Goal: Task Accomplishment & Management: Use online tool/utility

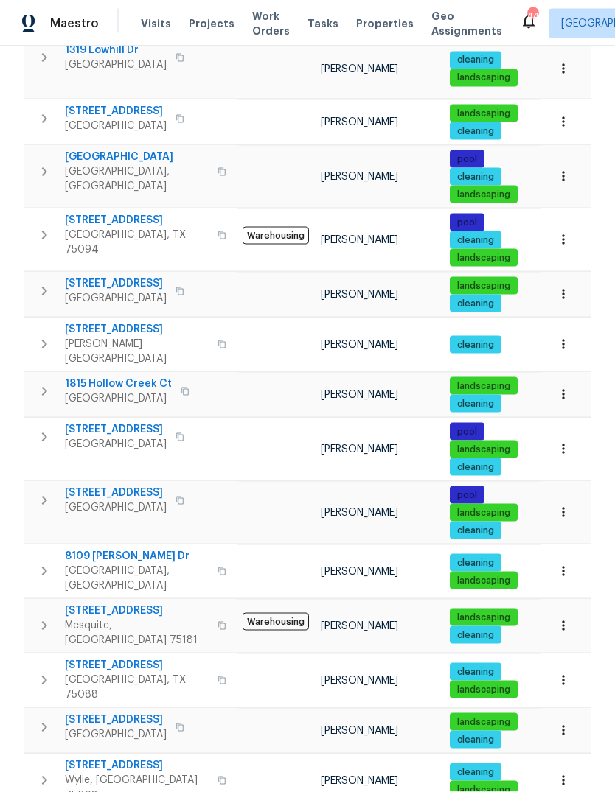
scroll to position [55, 0]
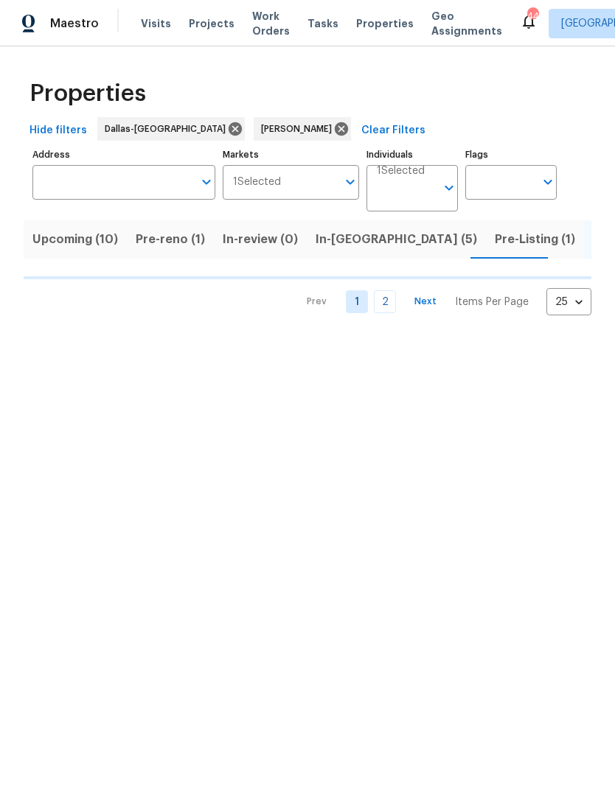
click at [495, 234] on span "Pre-Listing (1)" at bounding box center [535, 239] width 80 height 21
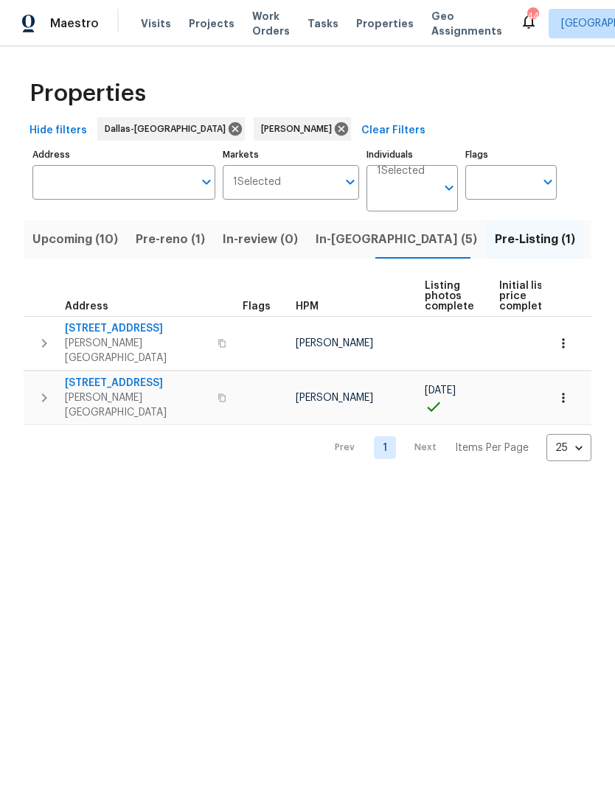
click at [119, 376] on span "9010 Bald Cypress St" at bounding box center [137, 383] width 144 height 15
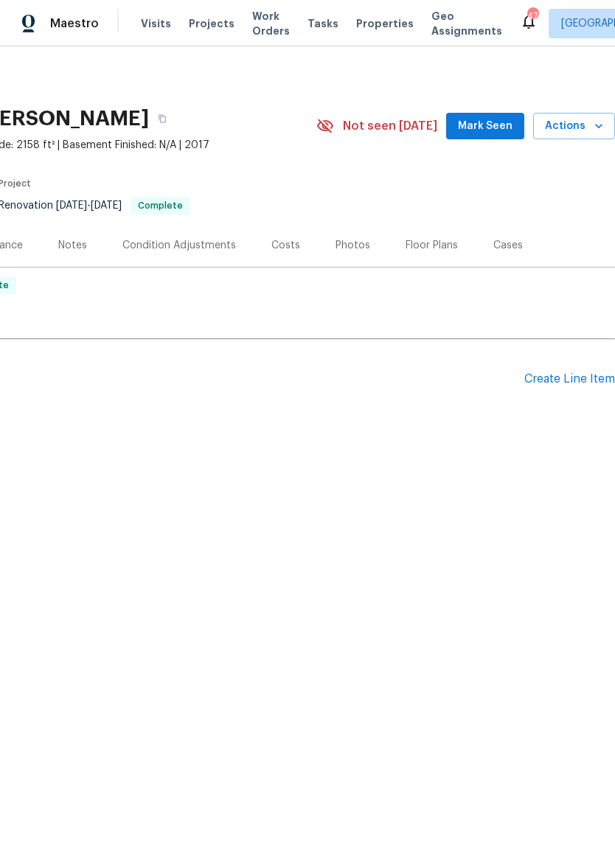
scroll to position [0, 218]
click at [596, 127] on icon "button" at bounding box center [598, 126] width 15 height 15
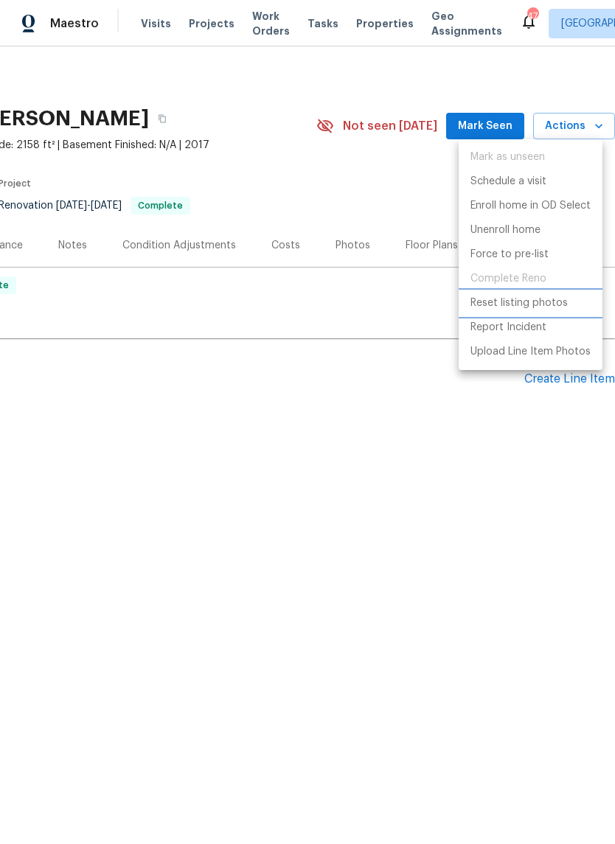
click at [538, 304] on p "Reset listing photos" at bounding box center [518, 303] width 97 height 15
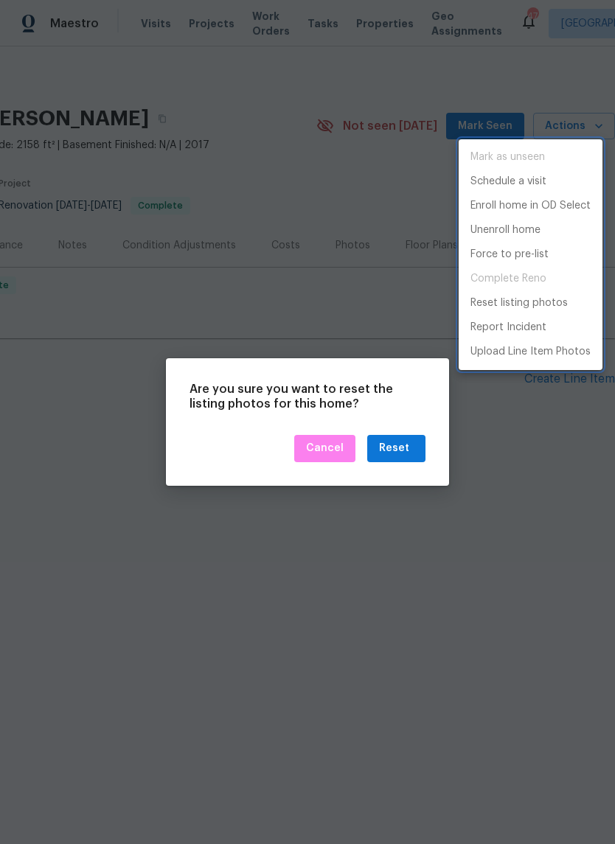
click at [394, 452] on div at bounding box center [307, 422] width 615 height 844
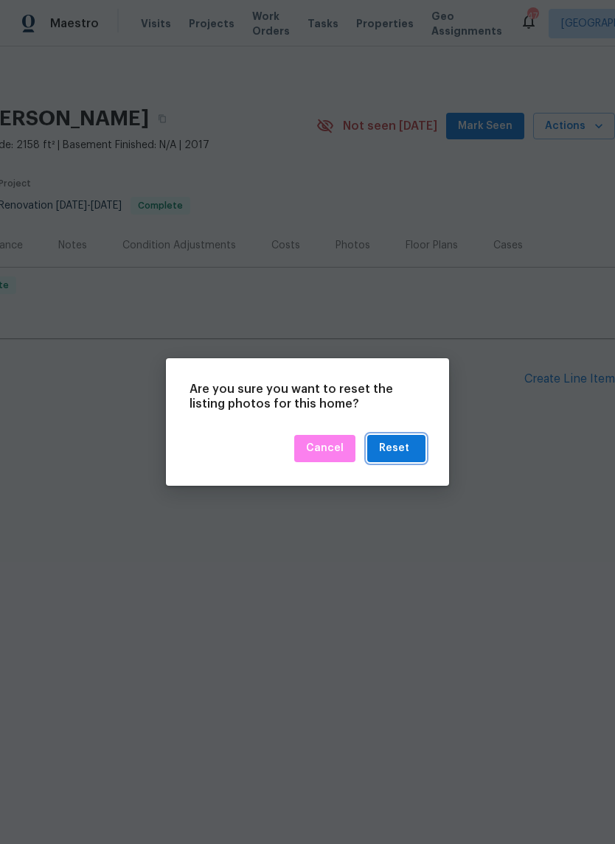
click at [394, 449] on div "Reset" at bounding box center [394, 448] width 30 height 18
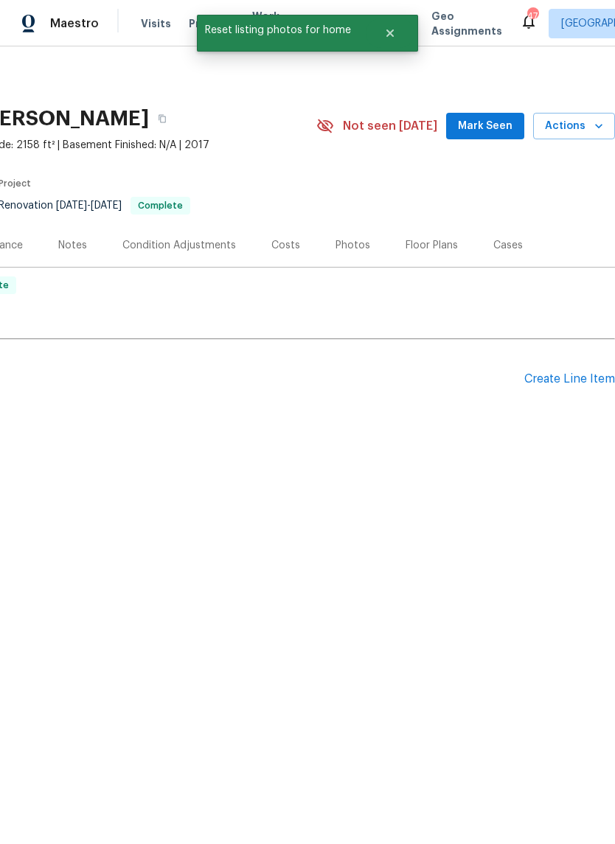
click at [340, 243] on div "Photos" at bounding box center [352, 245] width 35 height 15
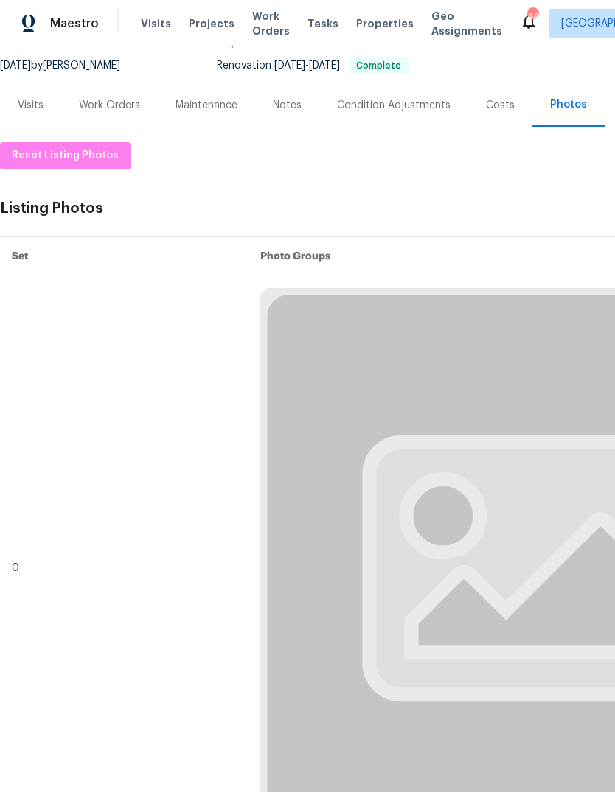
scroll to position [139, 0]
click at [40, 162] on span "Reset Listing Photos" at bounding box center [65, 156] width 107 height 18
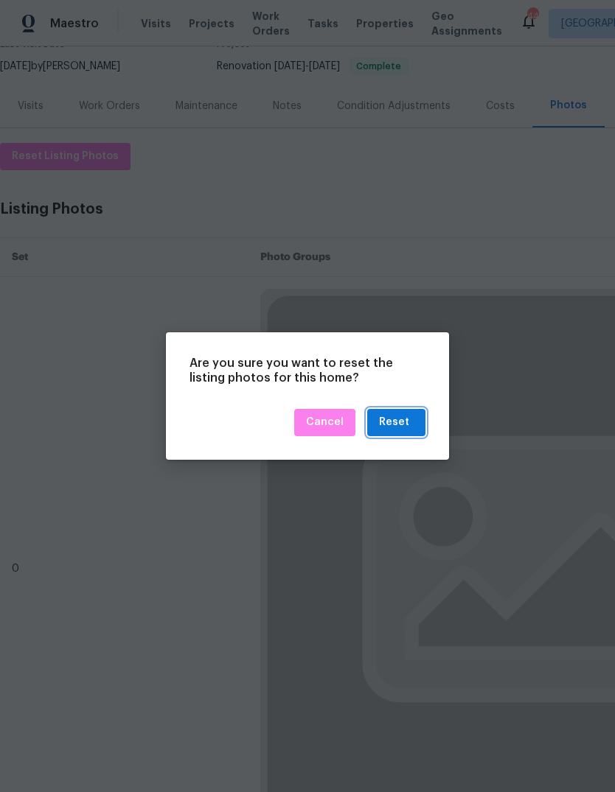
click at [411, 412] on button "Reset" at bounding box center [396, 422] width 58 height 27
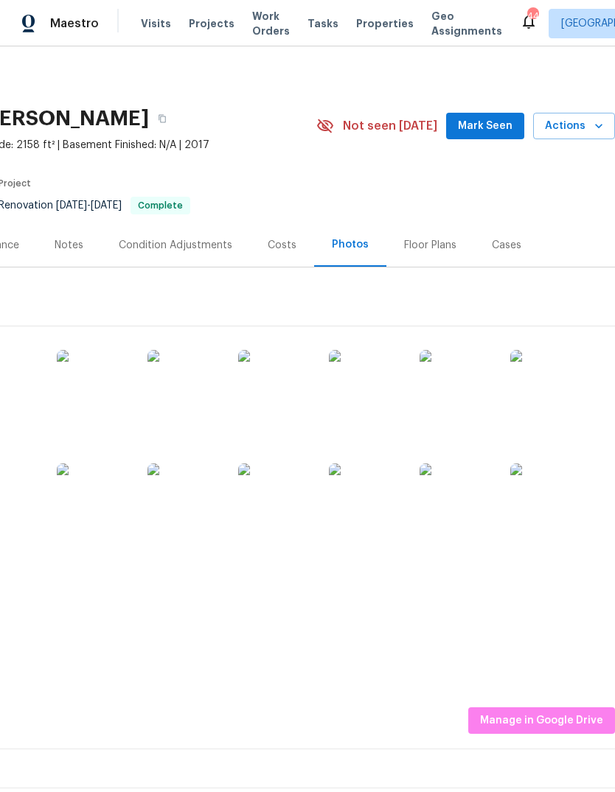
scroll to position [0, 218]
click at [597, 128] on icon "button" at bounding box center [598, 126] width 15 height 15
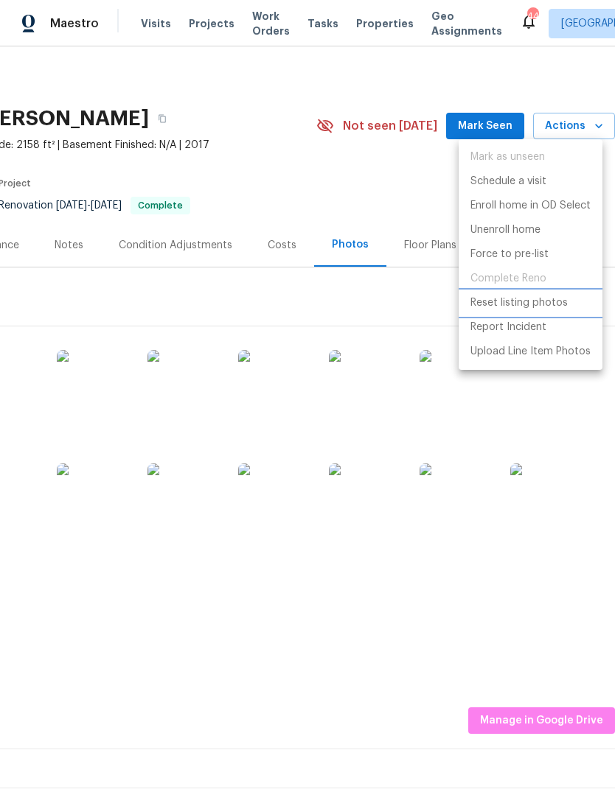
click at [535, 304] on p "Reset listing photos" at bounding box center [518, 303] width 97 height 15
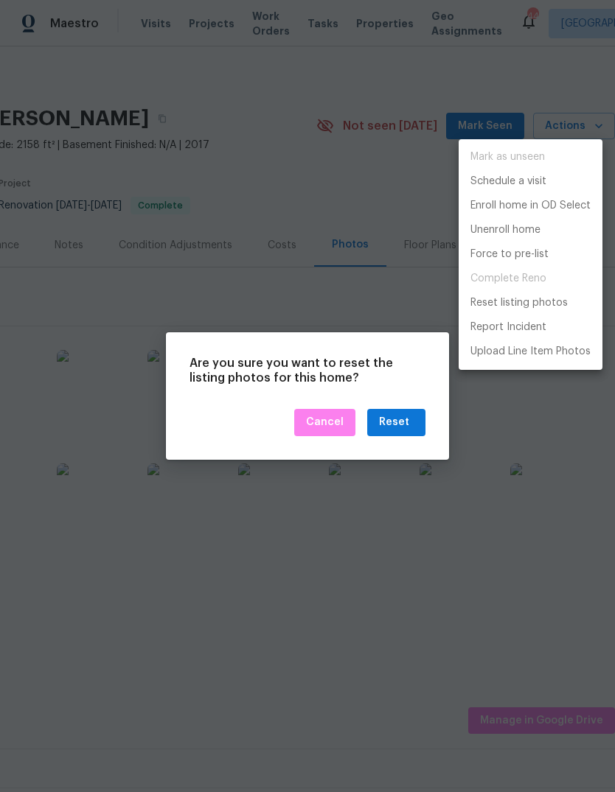
click at [406, 423] on div at bounding box center [307, 396] width 615 height 792
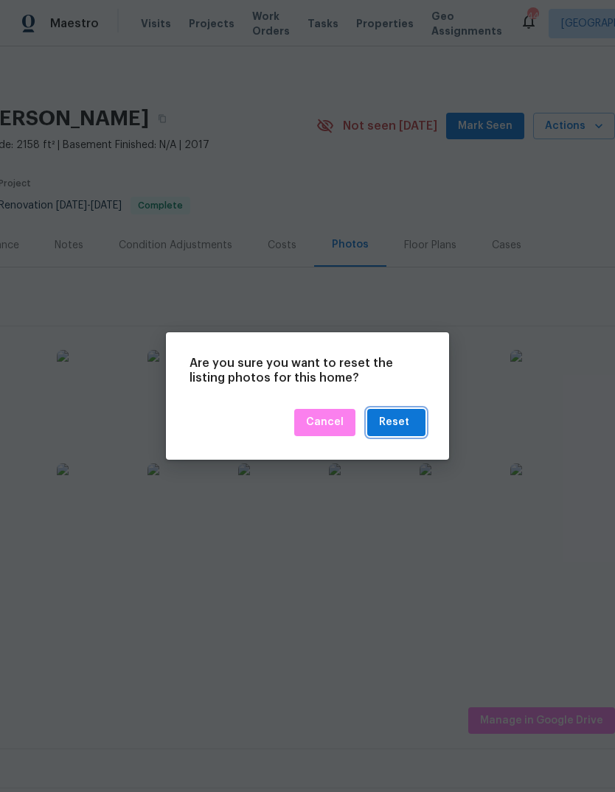
click at [403, 425] on div "Reset" at bounding box center [394, 423] width 30 height 18
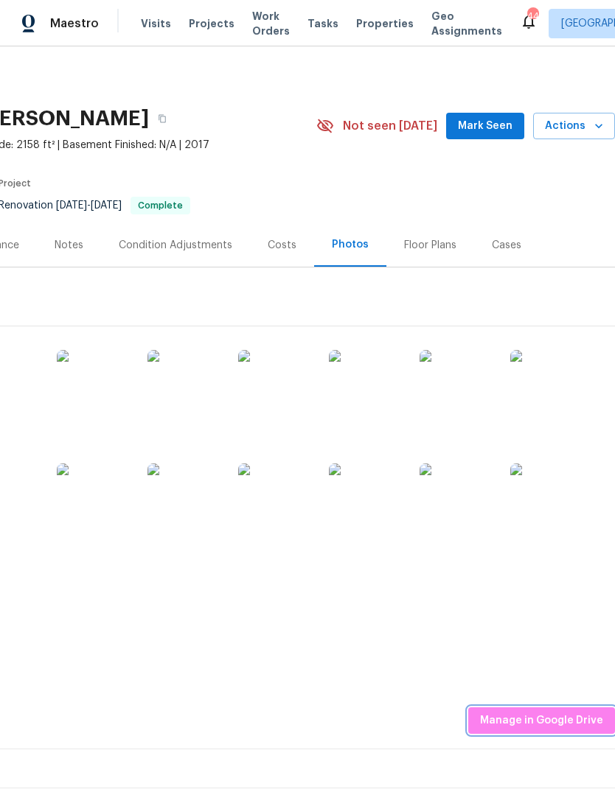
click at [528, 725] on span "Manage in Google Drive" at bounding box center [541, 721] width 123 height 18
click at [351, 245] on div "Photos" at bounding box center [350, 244] width 37 height 15
click at [529, 727] on span "Manage in Google Drive" at bounding box center [541, 721] width 123 height 18
click at [596, 125] on icon "button" at bounding box center [598, 126] width 7 height 4
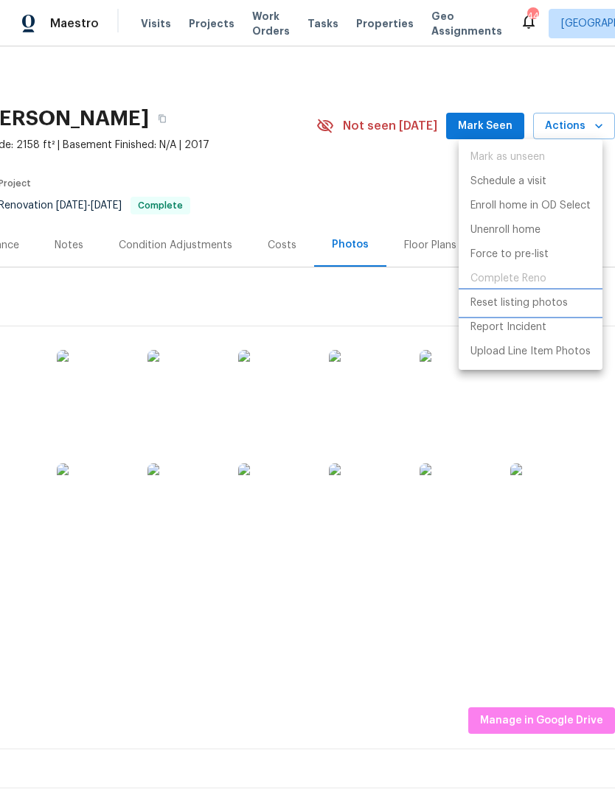
click at [539, 305] on p "Reset listing photos" at bounding box center [518, 303] width 97 height 15
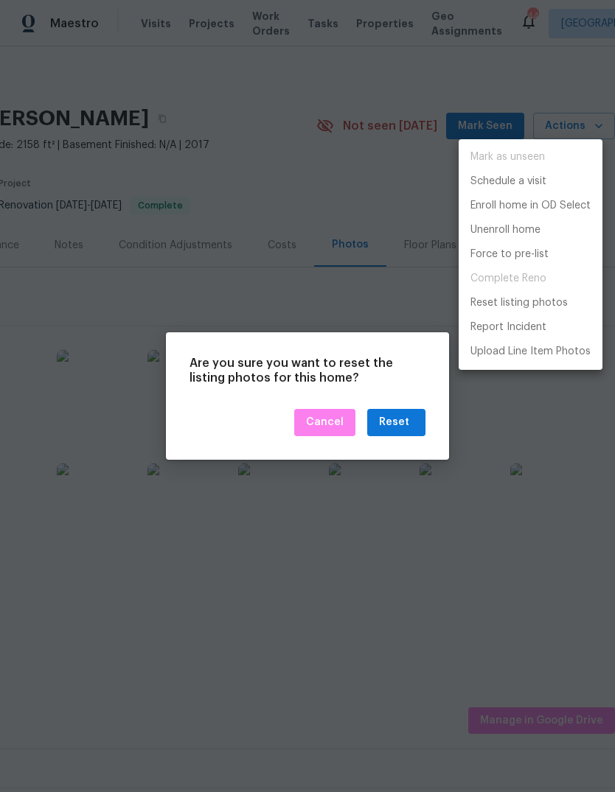
click at [401, 421] on div at bounding box center [307, 396] width 615 height 792
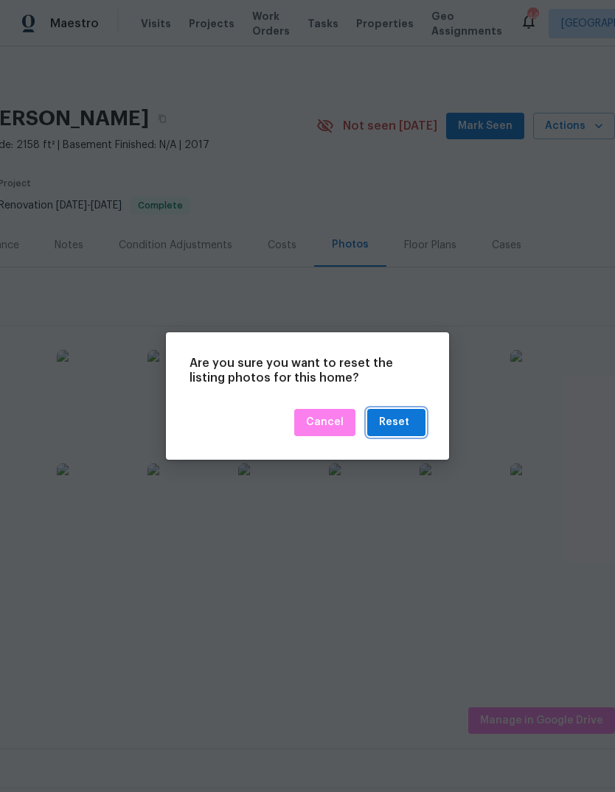
click at [405, 422] on div "Reset" at bounding box center [394, 423] width 30 height 18
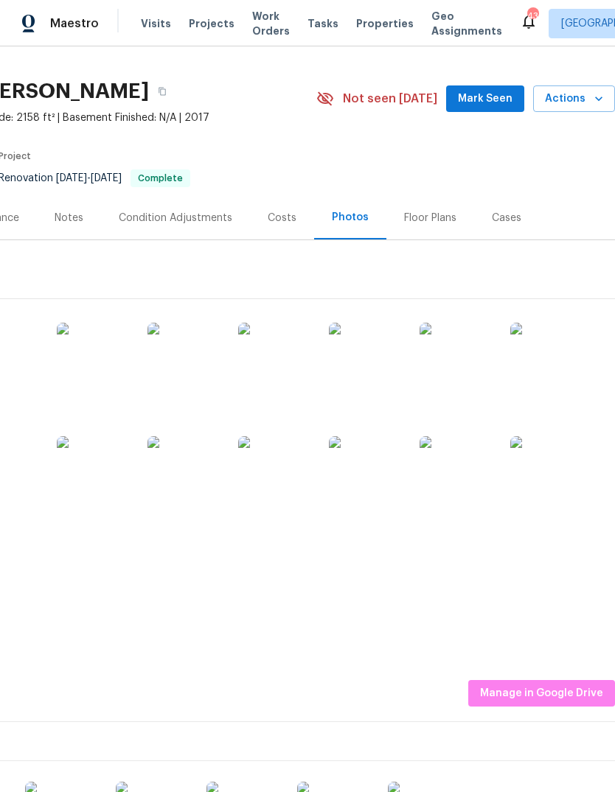
scroll to position [26, 218]
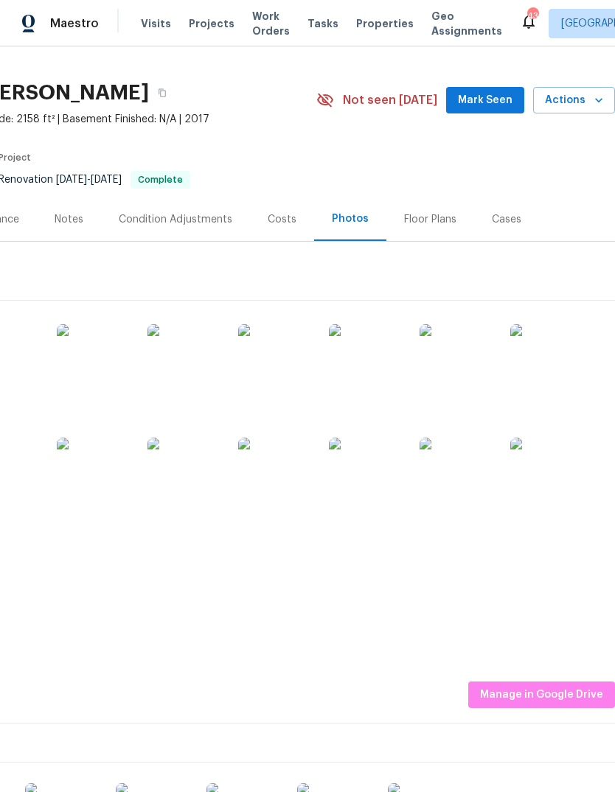
click at [593, 105] on icon "button" at bounding box center [598, 100] width 15 height 15
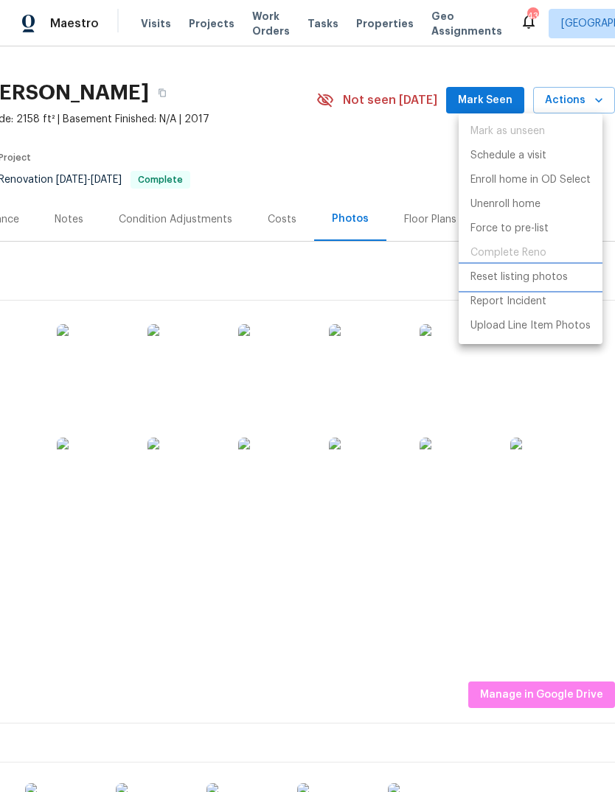
click at [546, 279] on p "Reset listing photos" at bounding box center [518, 277] width 97 height 15
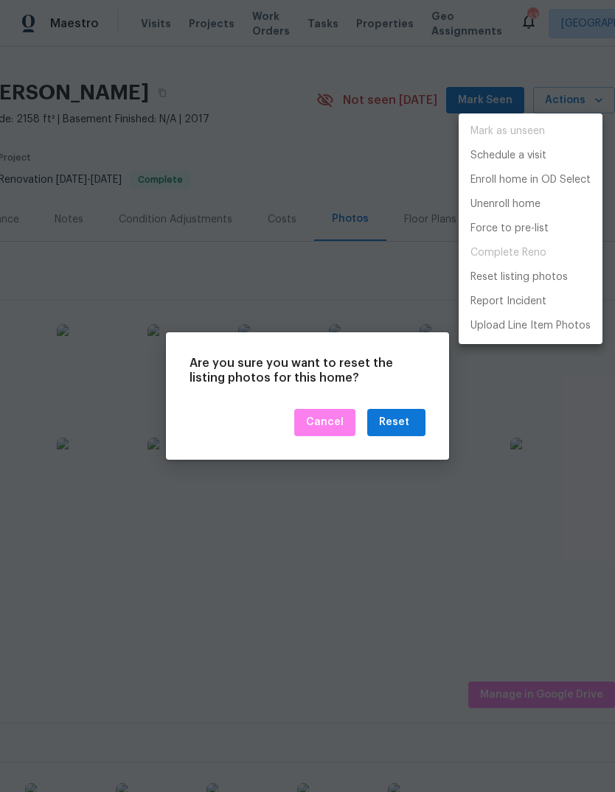
click at [409, 416] on div at bounding box center [307, 396] width 615 height 792
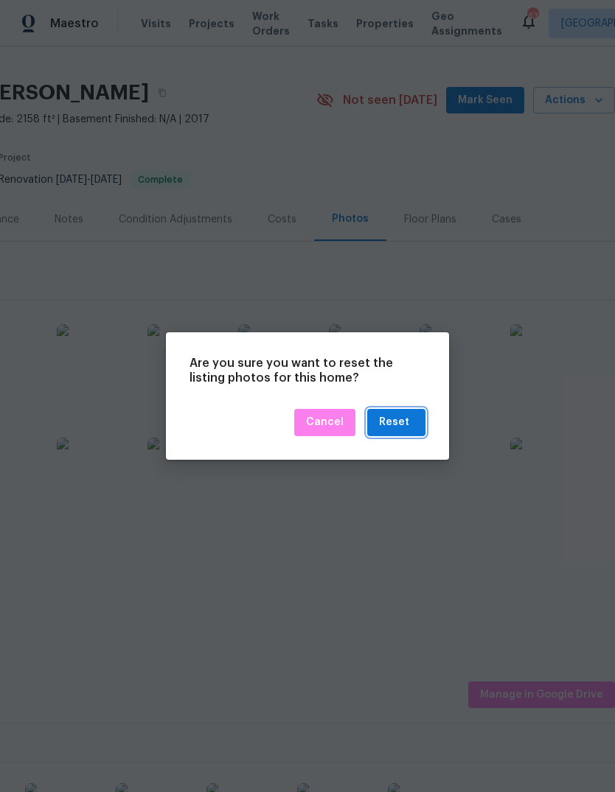
click at [404, 422] on div "Reset" at bounding box center [394, 423] width 30 height 18
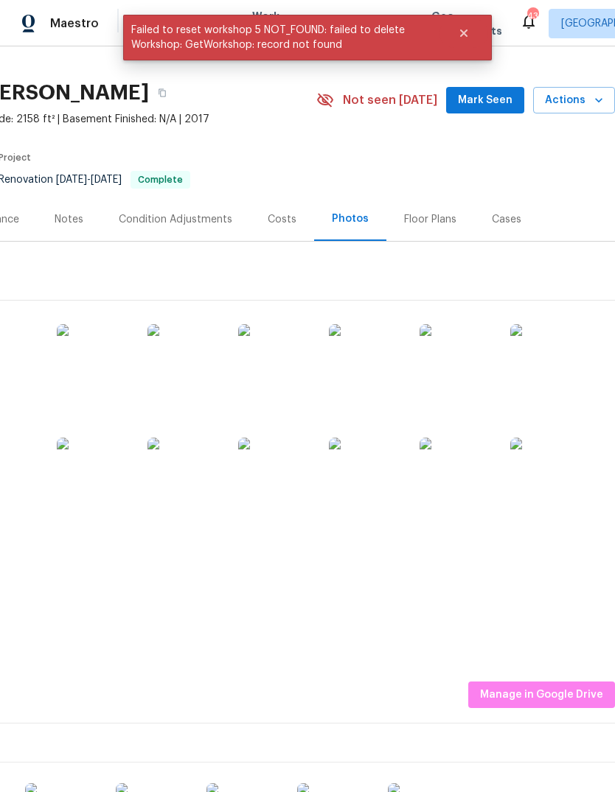
click at [595, 100] on icon "button" at bounding box center [598, 100] width 15 height 15
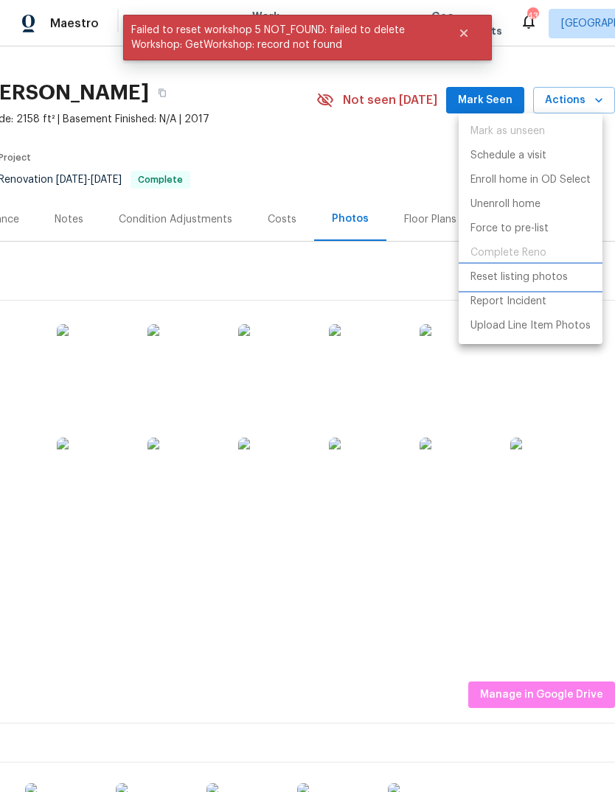
click at [554, 275] on p "Reset listing photos" at bounding box center [518, 277] width 97 height 15
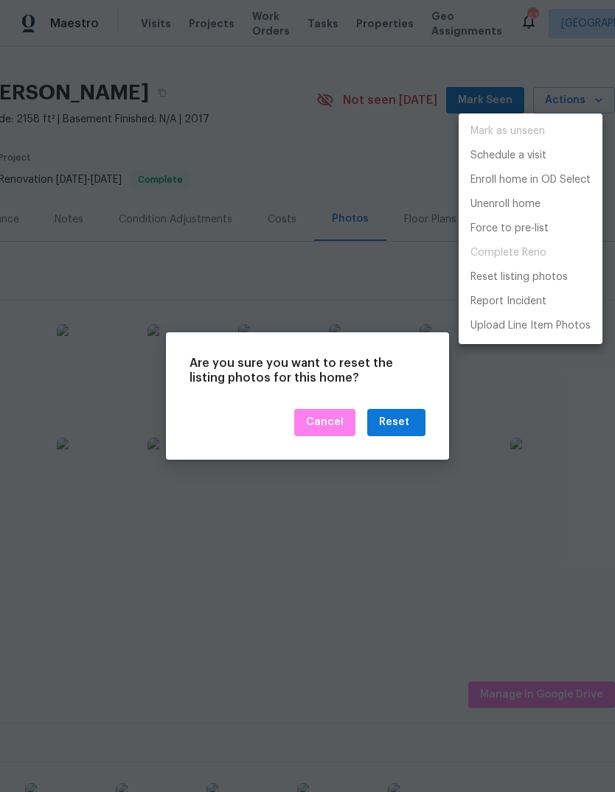
click at [402, 417] on div at bounding box center [307, 396] width 615 height 792
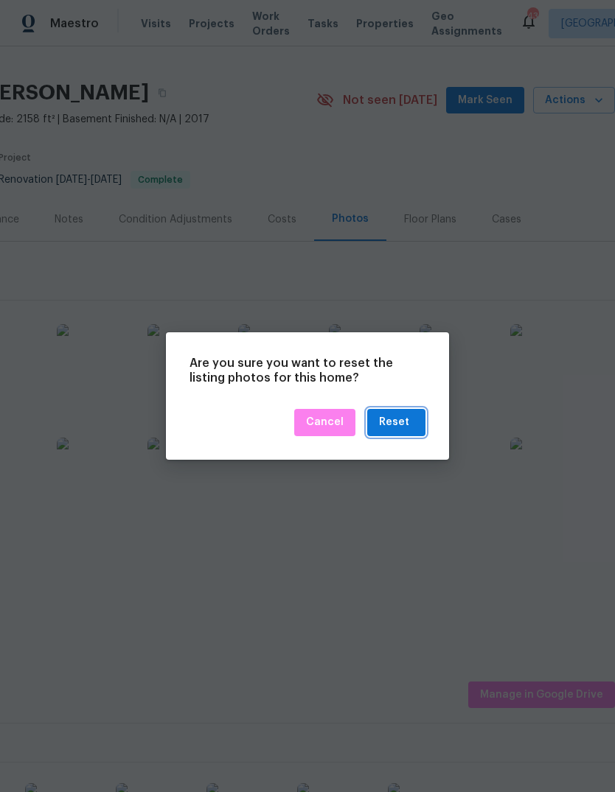
click at [421, 422] on button "Reset" at bounding box center [396, 422] width 58 height 27
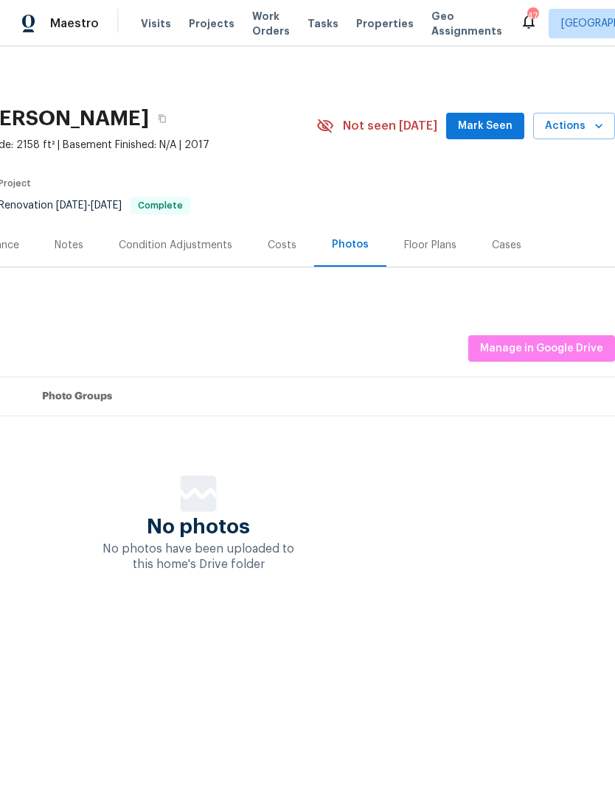
scroll to position [0, 218]
click at [543, 347] on span "Manage in Google Drive" at bounding box center [541, 349] width 123 height 18
